Goal: Ask a question: Seek information or help from site administrators or community

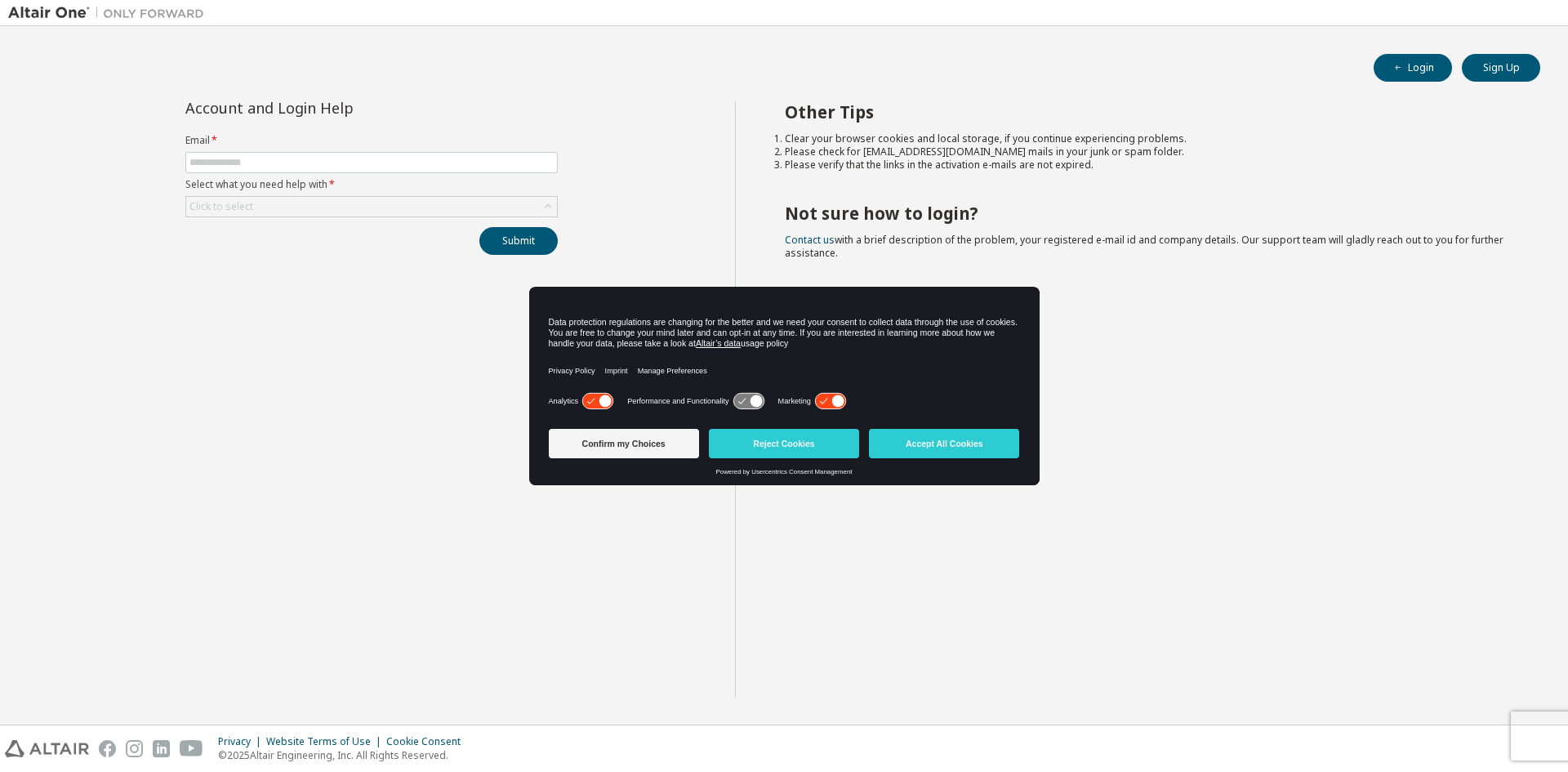
click at [330, 225] on div "Account and Login Help Email * Select what you need help with * Click to select…" at bounding box center [371, 178] width 392 height 153
click at [825, 439] on button "Reject Cookies" at bounding box center [784, 444] width 150 height 30
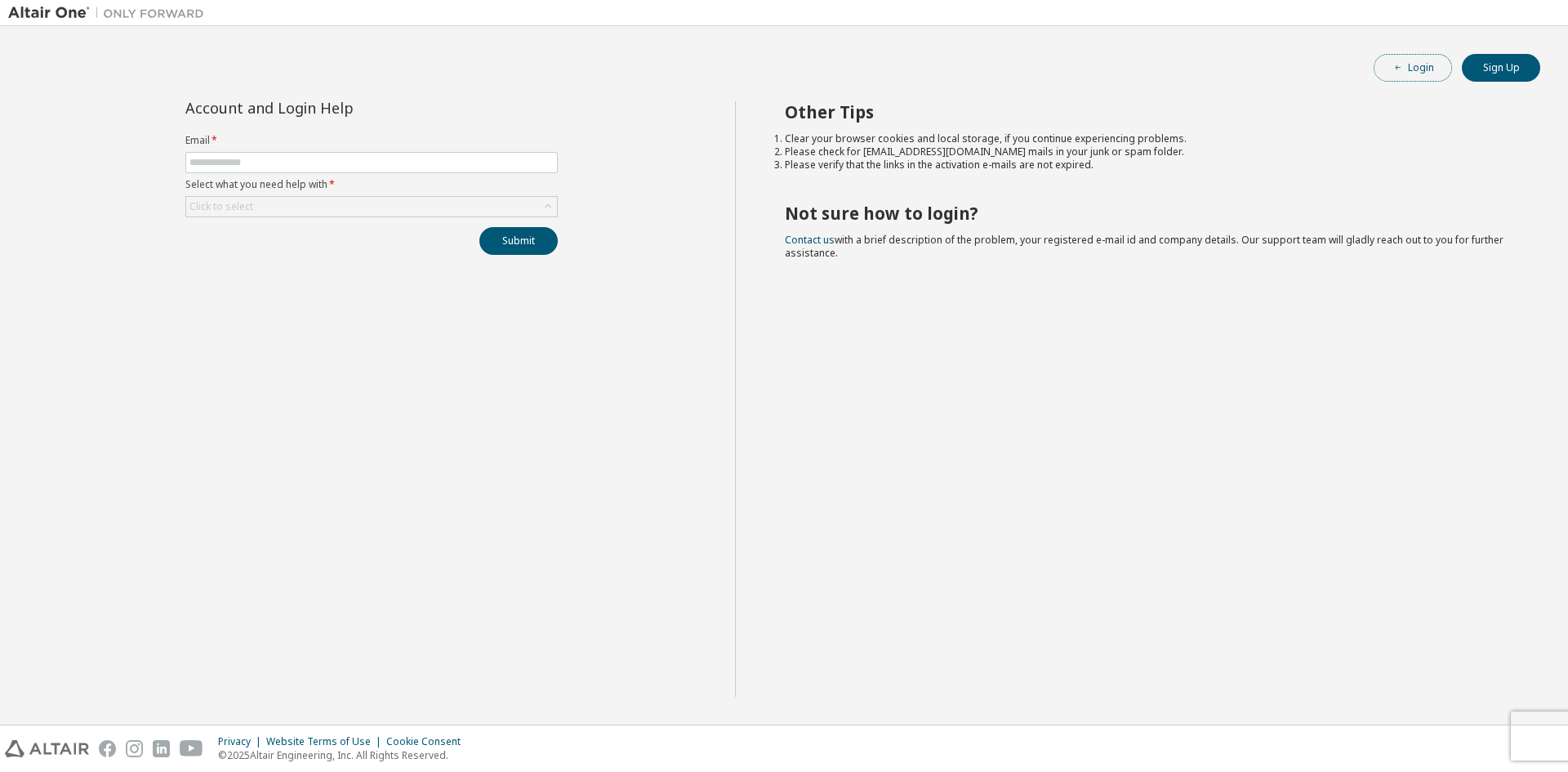
click at [1424, 75] on button "Login" at bounding box center [1413, 67] width 78 height 28
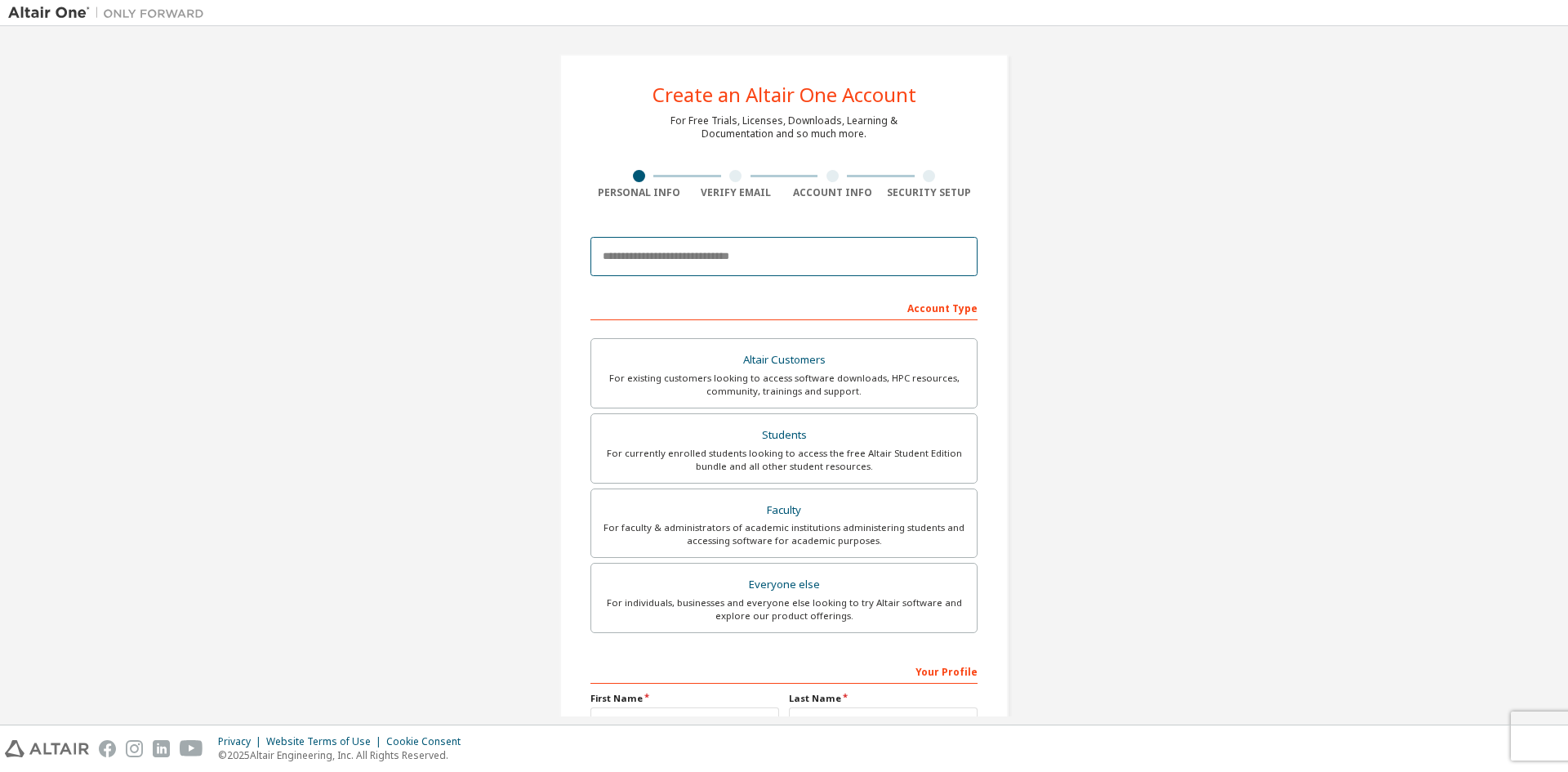
click at [693, 261] on input "email" at bounding box center [784, 257] width 388 height 39
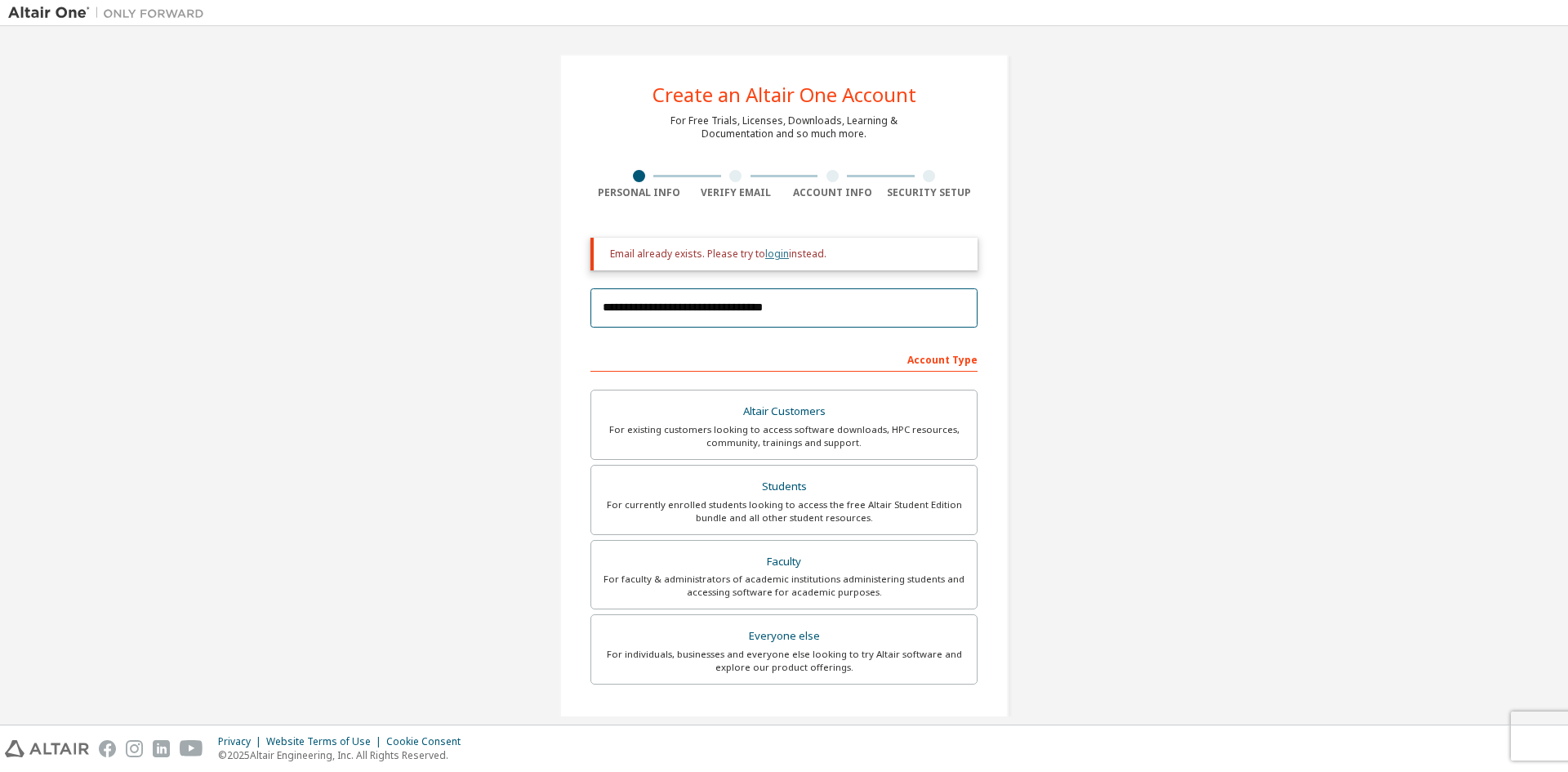
type input "**********"
click at [772, 251] on link "login" at bounding box center [777, 253] width 24 height 14
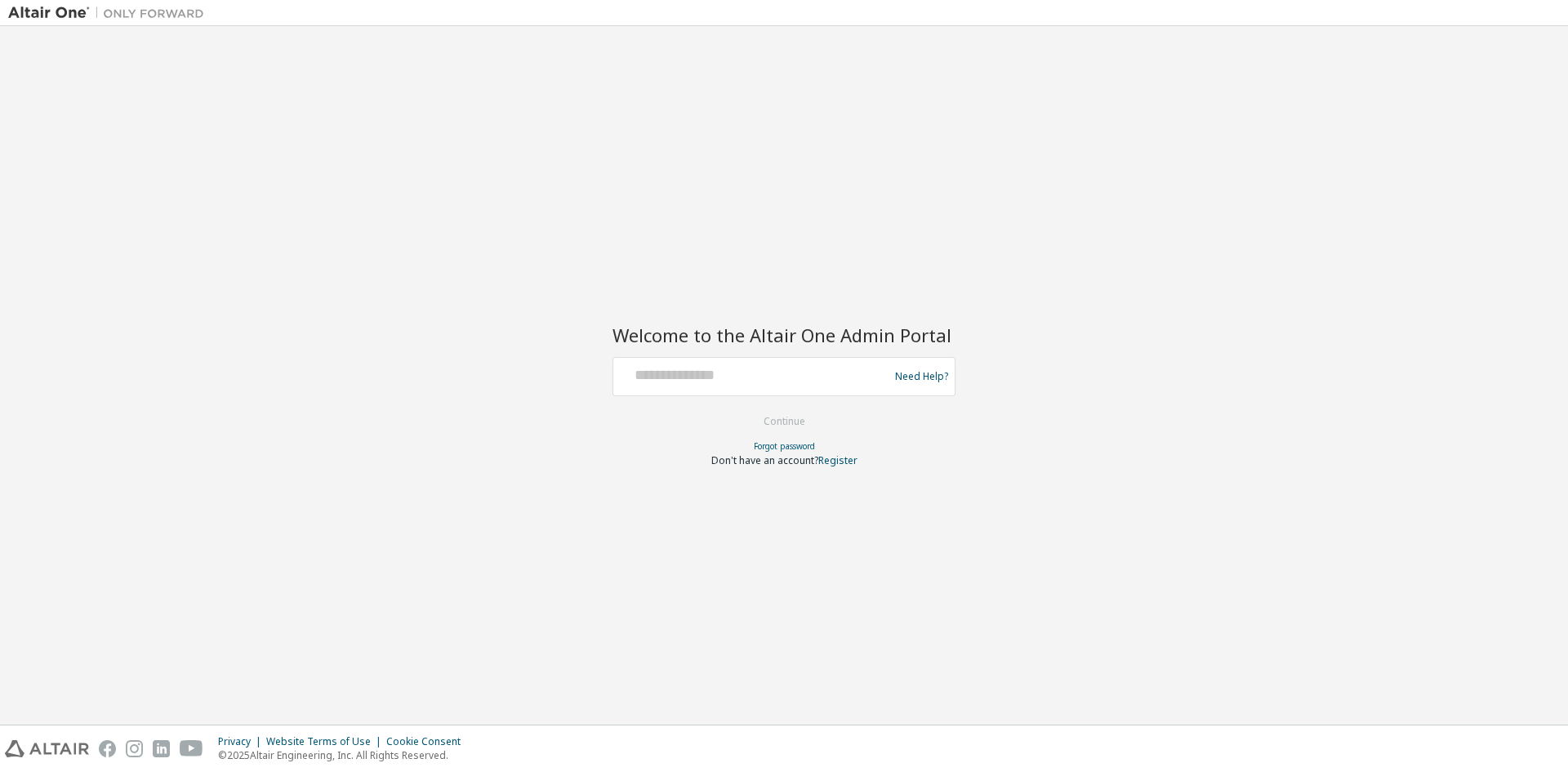
click at [764, 386] on div at bounding box center [753, 377] width 267 height 31
click at [638, 377] on input "text" at bounding box center [753, 373] width 267 height 24
type input "**********"
click at [747, 409] on button "Continue" at bounding box center [784, 421] width 76 height 25
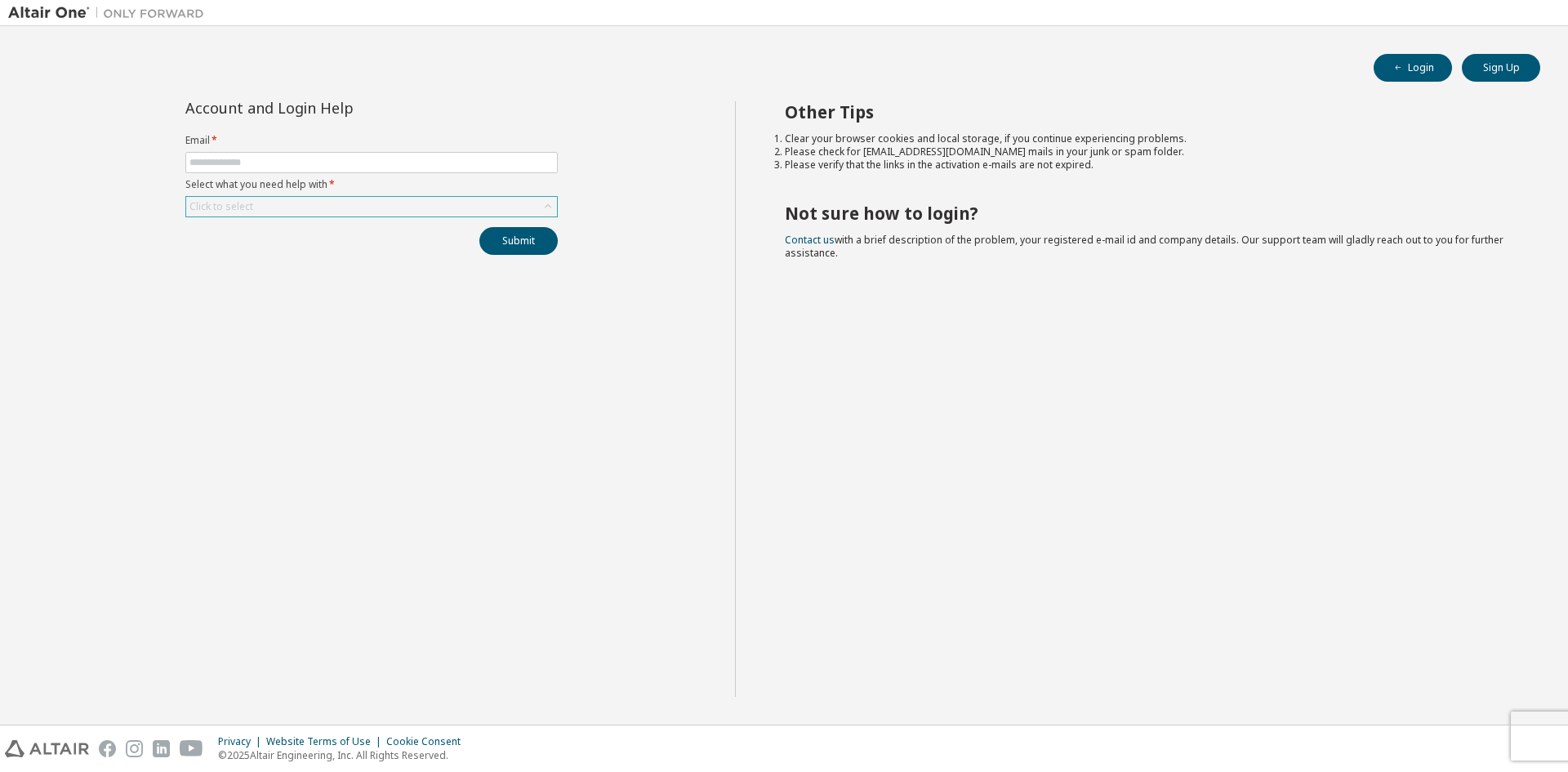
click at [317, 207] on div "Click to select" at bounding box center [372, 206] width 371 height 19
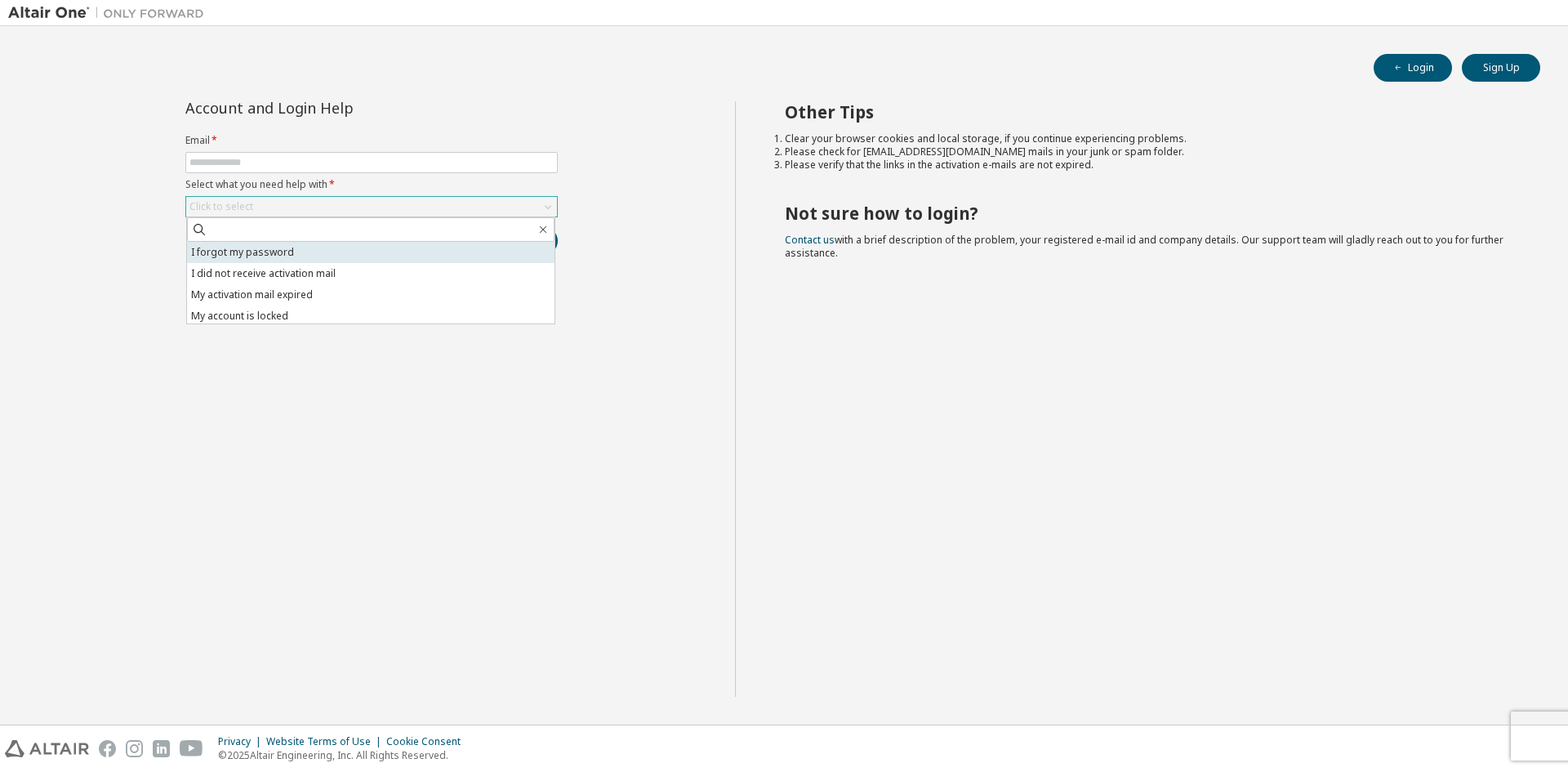
click at [274, 257] on li "I forgot my password" at bounding box center [371, 252] width 367 height 21
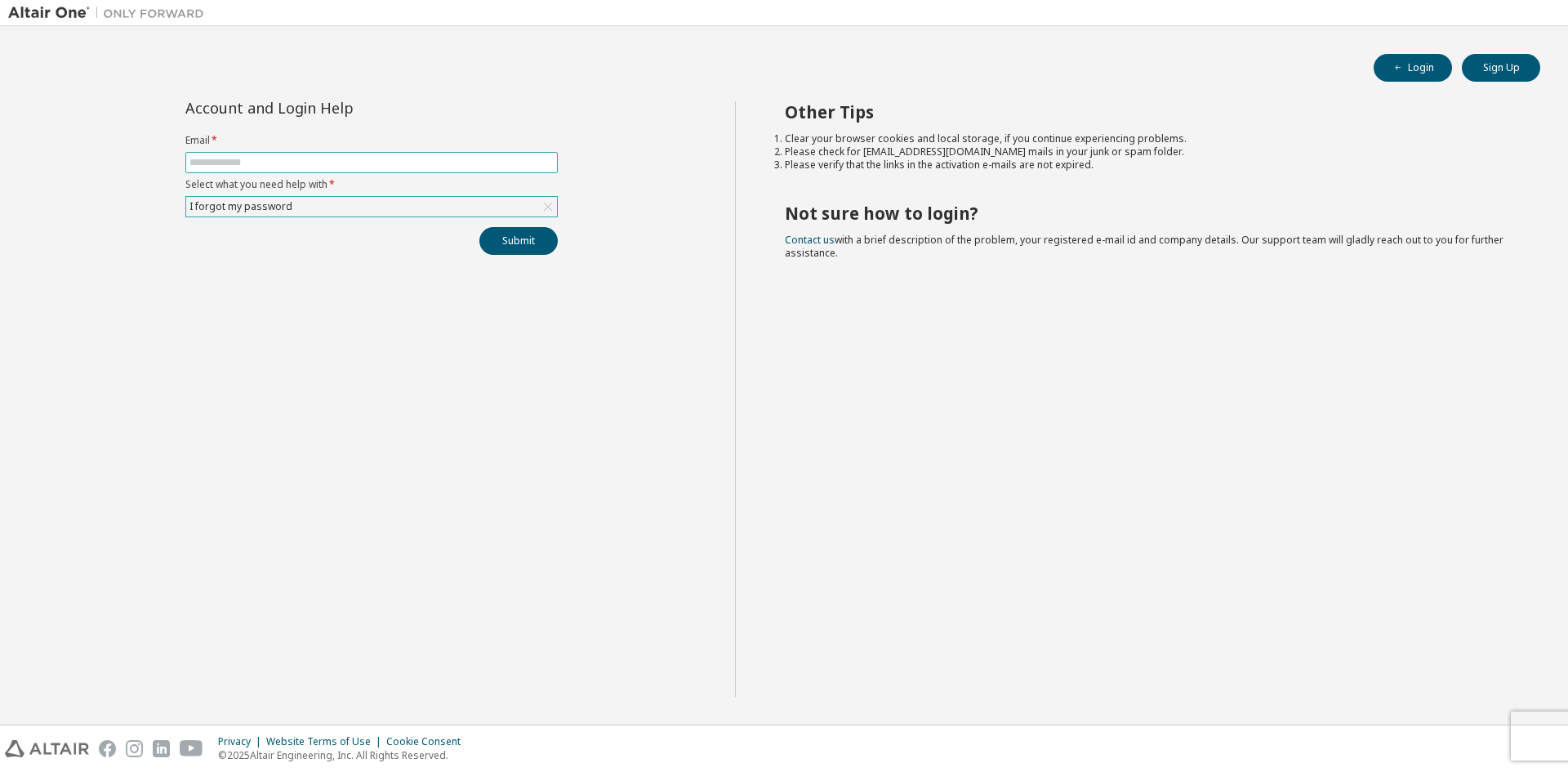
click at [257, 166] on input "text" at bounding box center [371, 163] width 365 height 13
type input "**********"
click at [372, 211] on div "I forgot my password" at bounding box center [372, 206] width 371 height 19
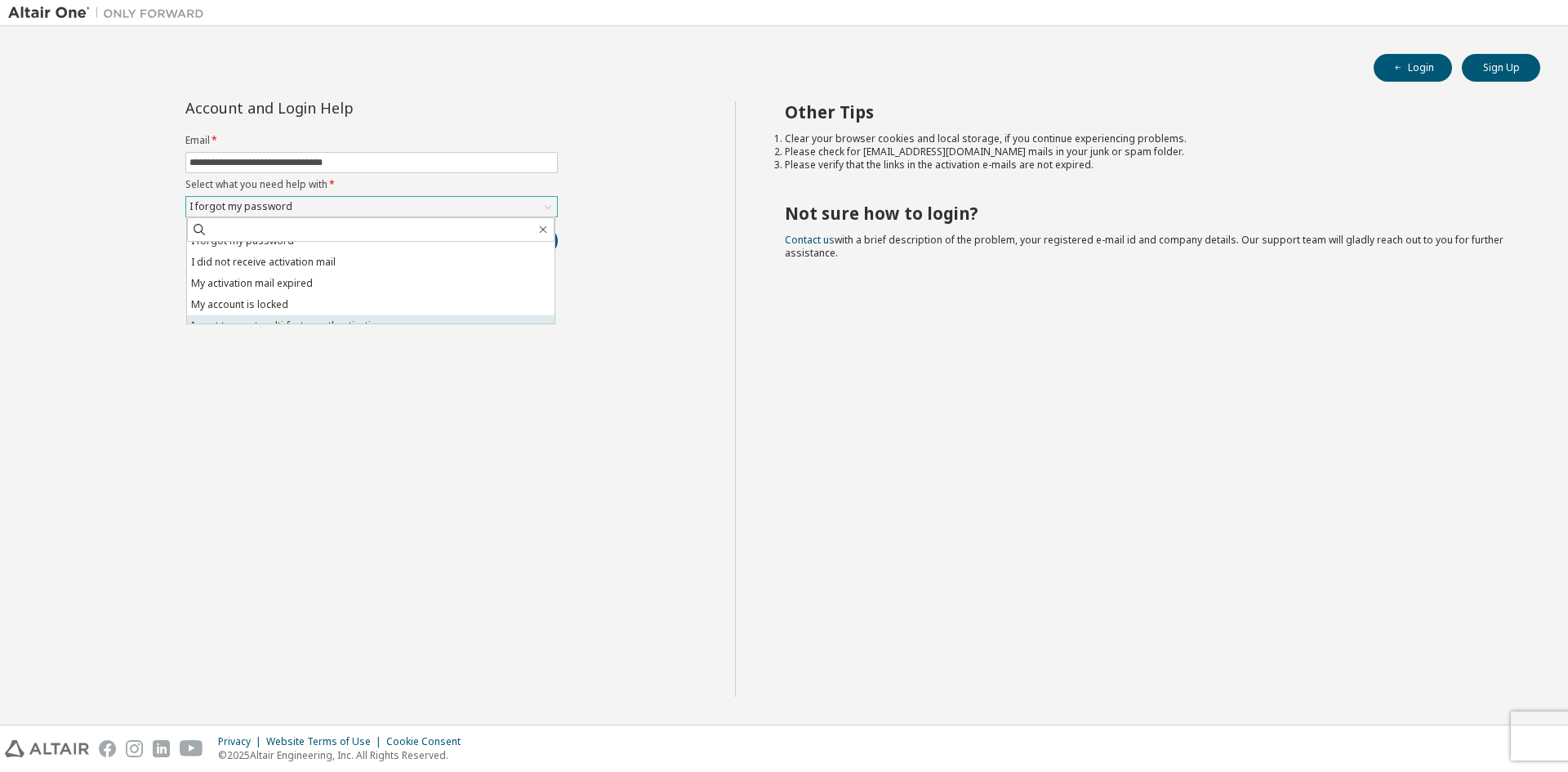
scroll to position [46, 0]
click at [336, 306] on li "I don't know but can't login" at bounding box center [371, 312] width 367 height 21
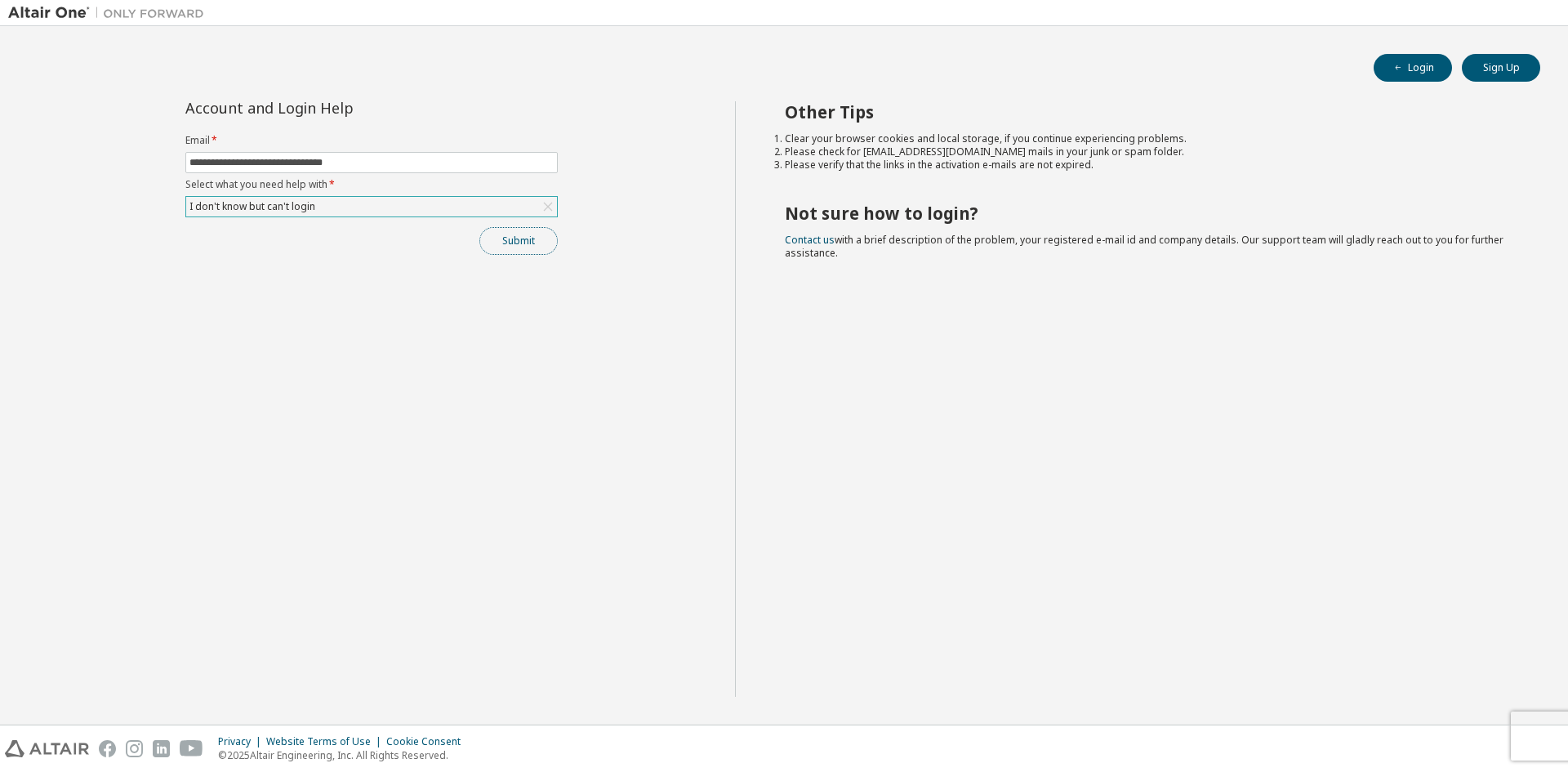
click at [521, 238] on button "Submit" at bounding box center [519, 241] width 78 height 28
click at [507, 245] on button "Submit" at bounding box center [519, 241] width 78 height 28
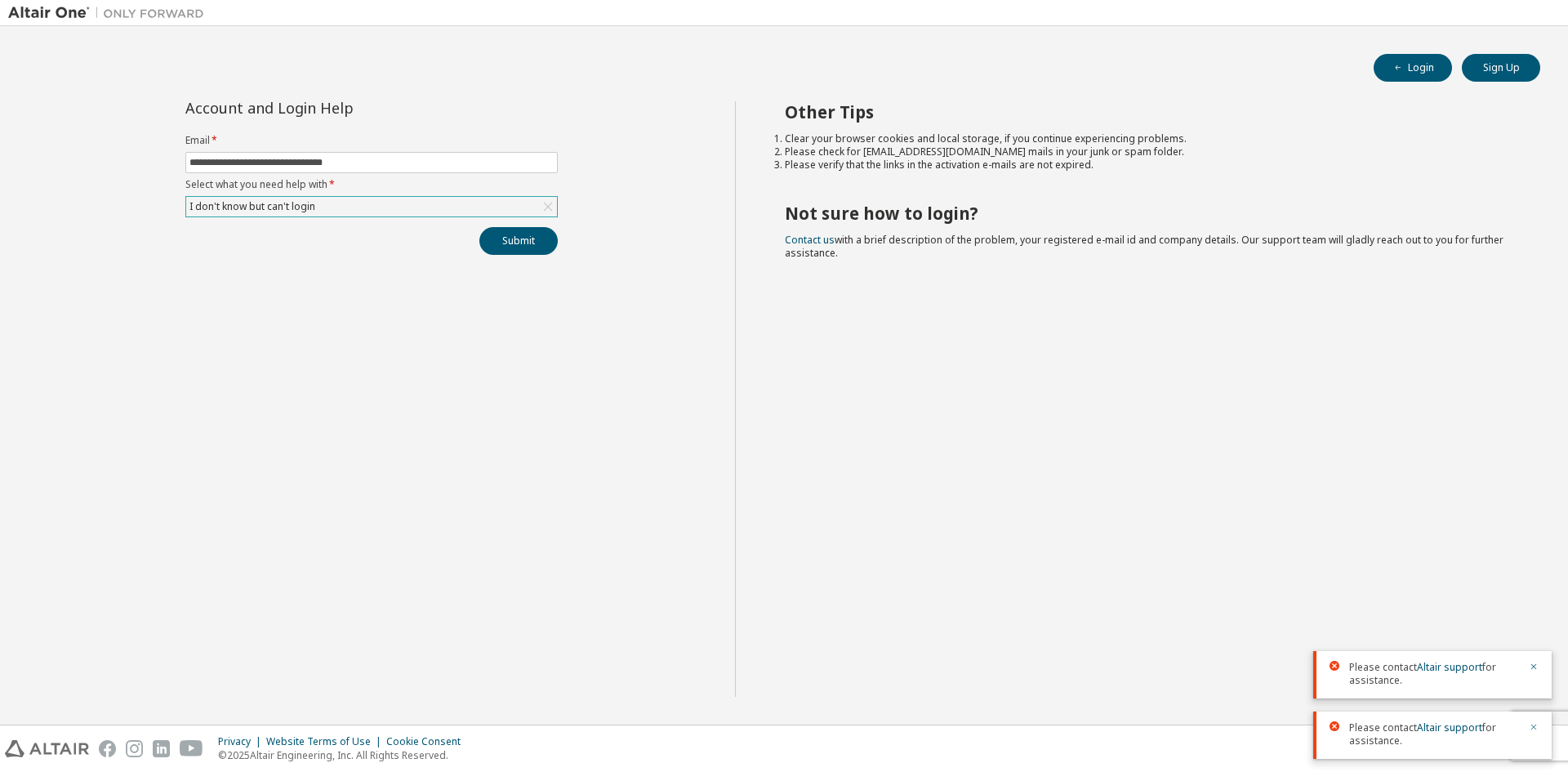
click at [1534, 722] on button "button" at bounding box center [1534, 730] width 10 height 15
click at [1535, 727] on icon "button" at bounding box center [1535, 728] width 6 height 6
click at [304, 201] on div "I don't know but can't login" at bounding box center [253, 206] width 131 height 18
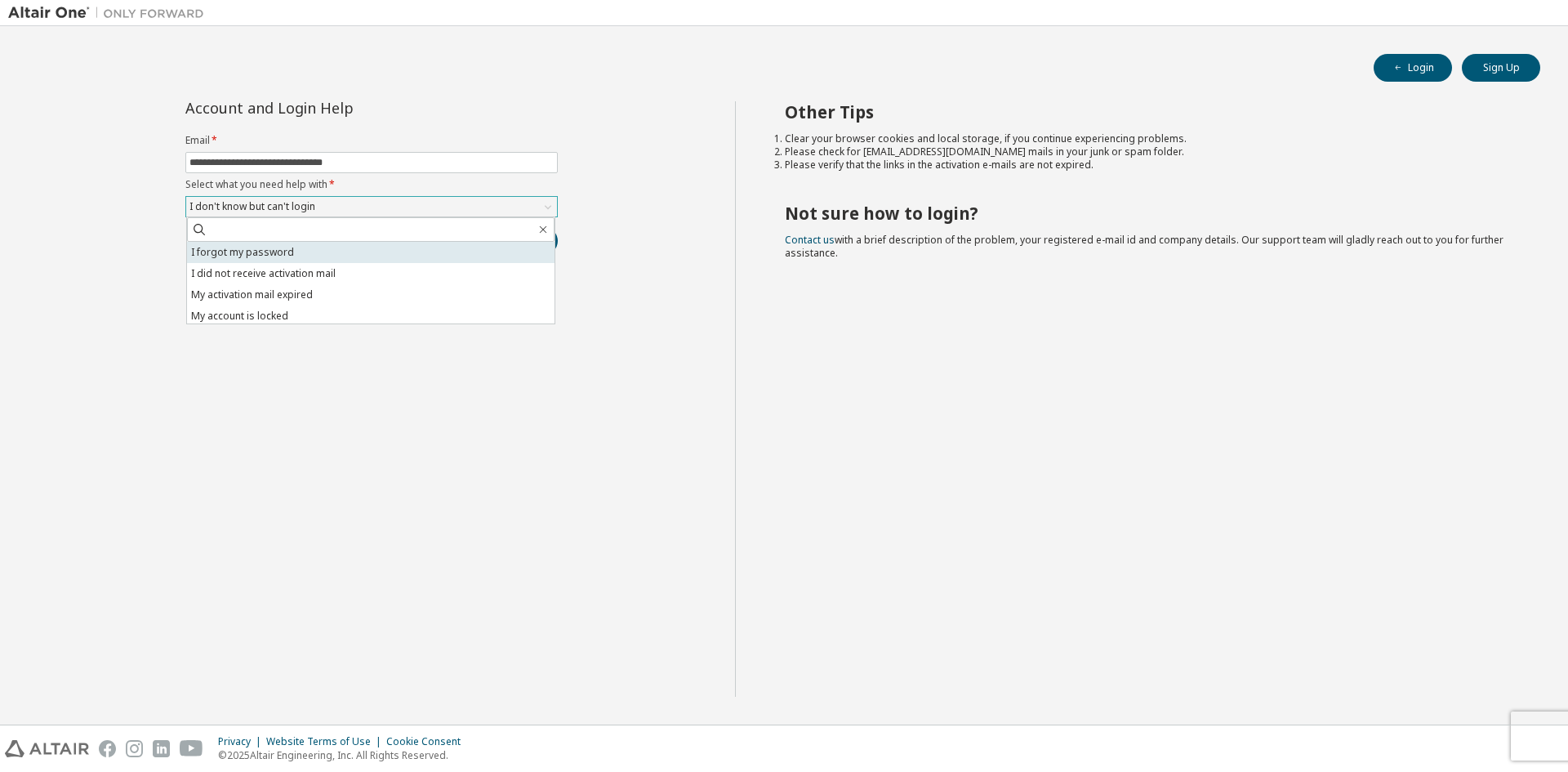
click at [247, 258] on li "I forgot my password" at bounding box center [371, 252] width 367 height 21
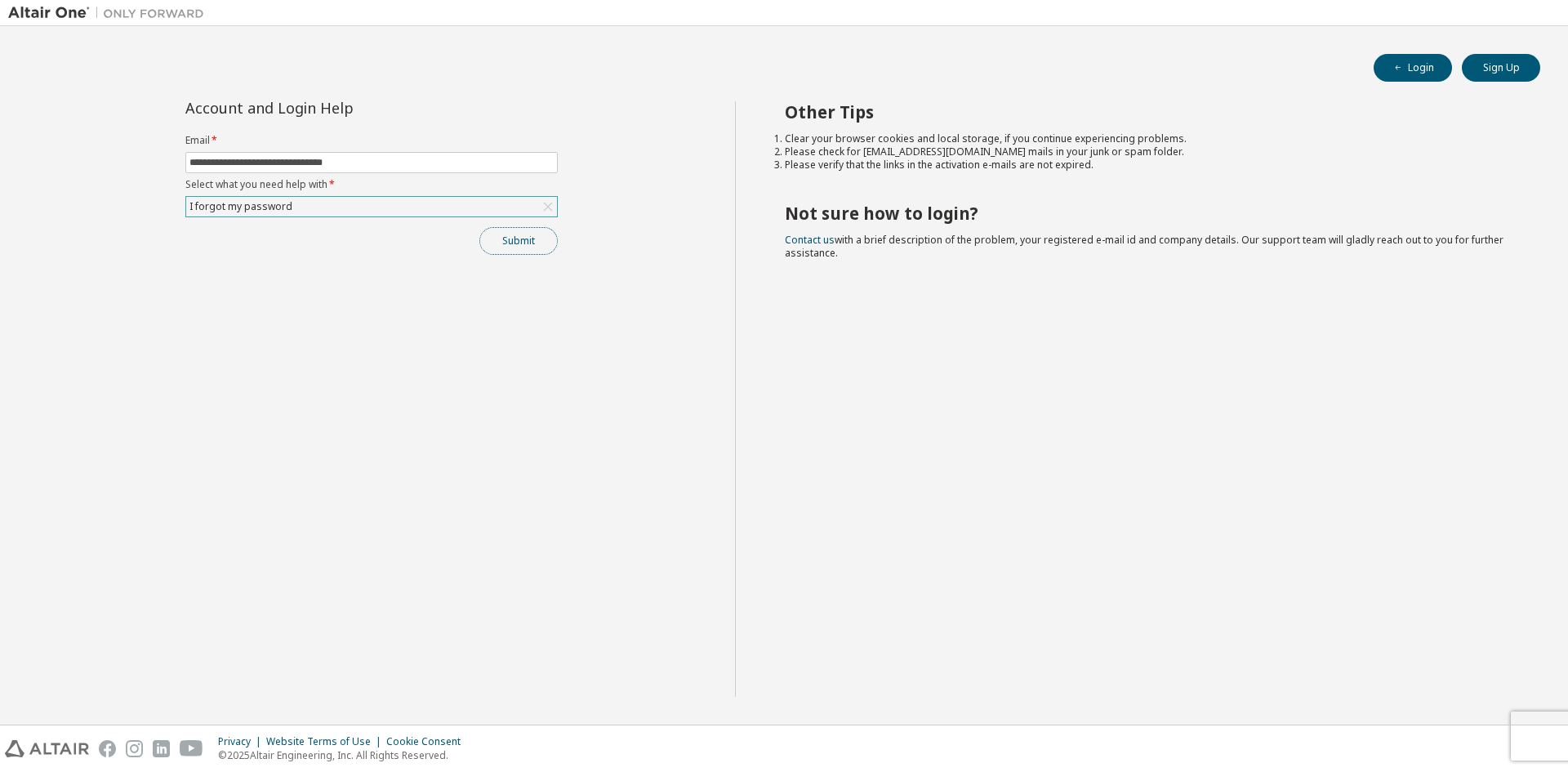
click at [526, 244] on button "Submit" at bounding box center [519, 241] width 78 height 28
